Goal: Information Seeking & Learning: Learn about a topic

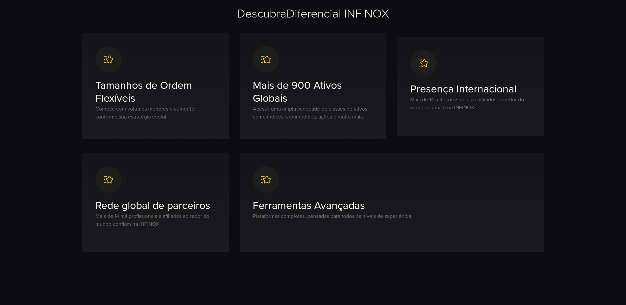
scroll to position [231, 0]
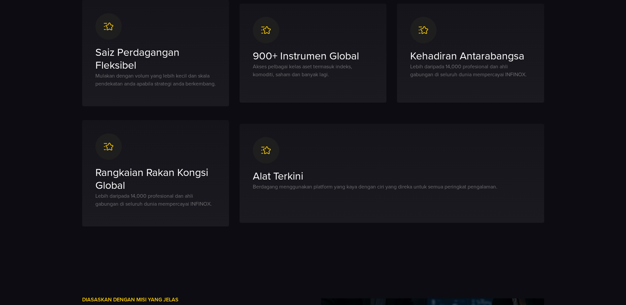
scroll to position [594, 0]
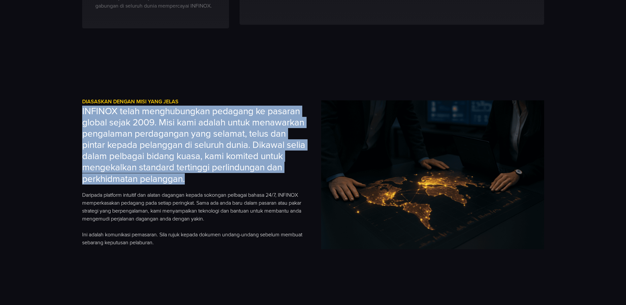
drag, startPoint x: 82, startPoint y: 118, endPoint x: 261, endPoint y: 183, distance: 190.1
click at [261, 183] on h3 "INFINOX telah menghubungkan pedagang ke pasaran global sejak 2009. Misi kami ad…" at bounding box center [193, 145] width 223 height 79
copy h3 "INFINOX telah menghubungkan pedagang ke pasaran global sejak 2009. Misi kami ad…"
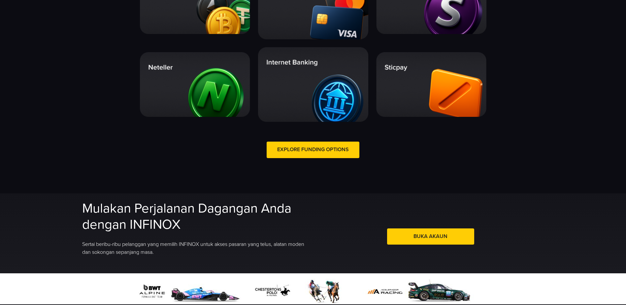
scroll to position [1419, 0]
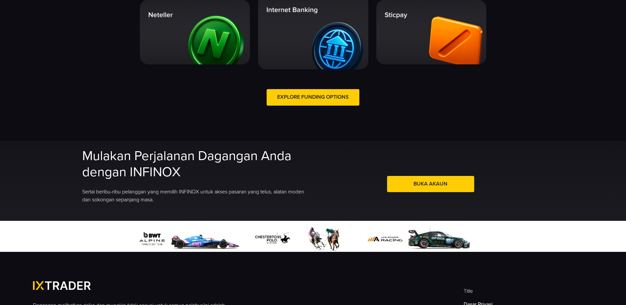
drag, startPoint x: 189, startPoint y: 181, endPoint x: 81, endPoint y: 165, distance: 109.4
click at [81, 165] on div "Mulakan Perjalanan Dagangan Anda dengan INFINOX Sertai beribu-ribu pelanggan ya…" at bounding box center [313, 181] width 475 height 80
copy h2 "Mulakan Perjalanan Dagangan Anda dengan INFINOX"
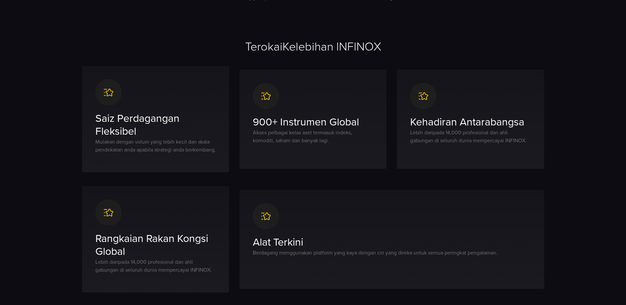
scroll to position [198, 0]
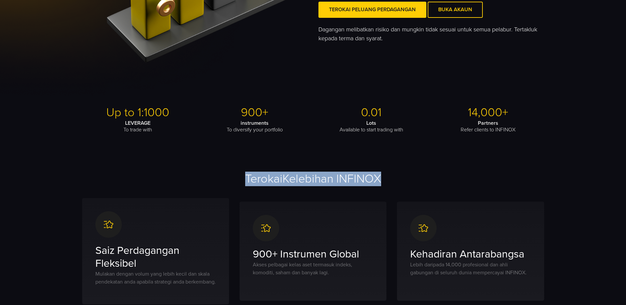
drag, startPoint x: 391, startPoint y: 178, endPoint x: 245, endPoint y: 175, distance: 146.5
click at [245, 175] on h2 "Terokai Kelebihan INFINOX" at bounding box center [313, 179] width 462 height 15
copy h2 "Terokai Kelebihan INFINOX"
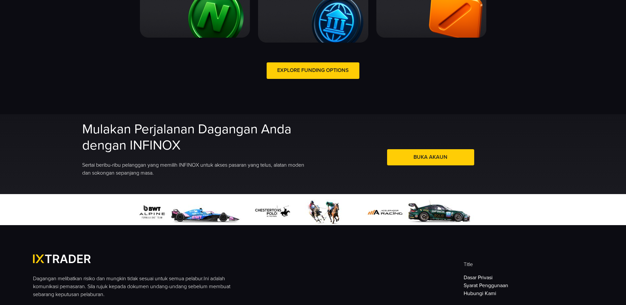
scroll to position [1452, 0]
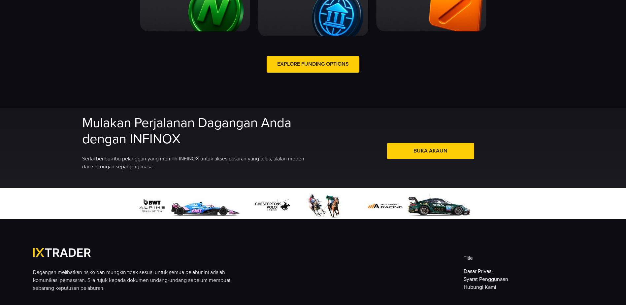
drag, startPoint x: 182, startPoint y: 145, endPoint x: 84, endPoint y: 133, distance: 98.8
click at [84, 133] on h2 "Mulakan Perjalanan Dagangan Anda dengan INFINOX" at bounding box center [195, 131] width 227 height 32
copy h2 "Mulakan Perjalanan Dagangan Anda dengan INFINOX"
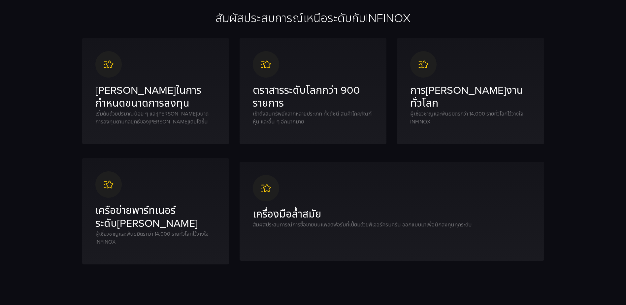
scroll to position [165, 0]
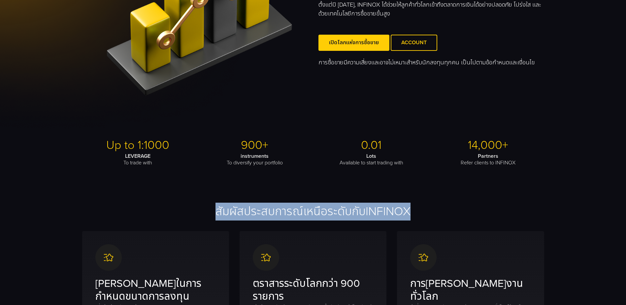
drag, startPoint x: 418, startPoint y: 211, endPoint x: 210, endPoint y: 210, distance: 208.2
click at [210, 210] on h2 "สัมผัสประสบการณ์เหนือระดับกับ INFINOX" at bounding box center [313, 212] width 462 height 15
copy h2 "สัมผัสประสบการณ์เหนือระดับกับ INFINOX"
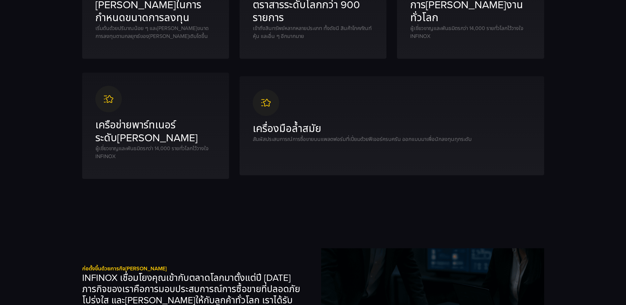
scroll to position [528, 0]
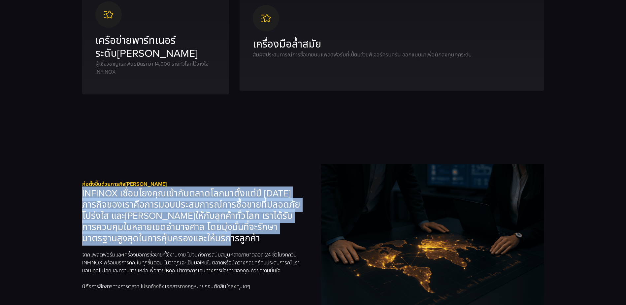
drag, startPoint x: 198, startPoint y: 237, endPoint x: 82, endPoint y: 196, distance: 123.7
click at [82, 196] on h3 "INFINOX เชื่อมโยงคุณเข้ากับตลาดโลกมาตั้งแต่ปี [DATE] ภารกิจของเราคือการมอบประสบ…" at bounding box center [193, 216] width 223 height 56
copy h3 "INFINOX เชื่อมโยงคุณเข้ากับตลาดโลกมาตั้งแต่ปี [DATE] ภารกิจของเราคือการมอบประสบ…"
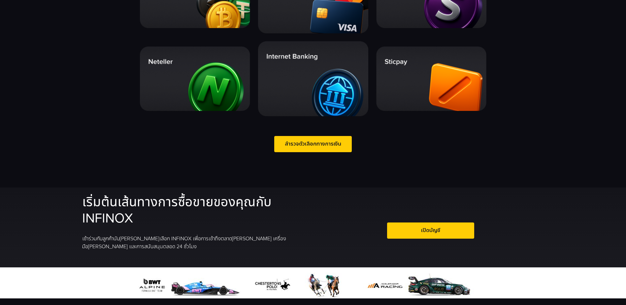
scroll to position [1452, 0]
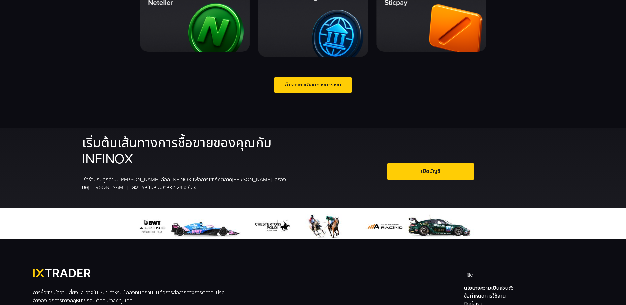
drag, startPoint x: 134, startPoint y: 160, endPoint x: 75, endPoint y: 145, distance: 61.0
click at [75, 145] on div "เริ่มต้นเส้นทางการซื้อขายของคุณกับ INFINOX เข้าร่วมกับลูกค้านับ[PERSON_NAME]เลื…" at bounding box center [313, 168] width 626 height 80
copy h2 "เริ่มต้นเส้นทางการซื้อขายของคุณกับ INFINOX"
